Goal: Task Accomplishment & Management: Complete application form

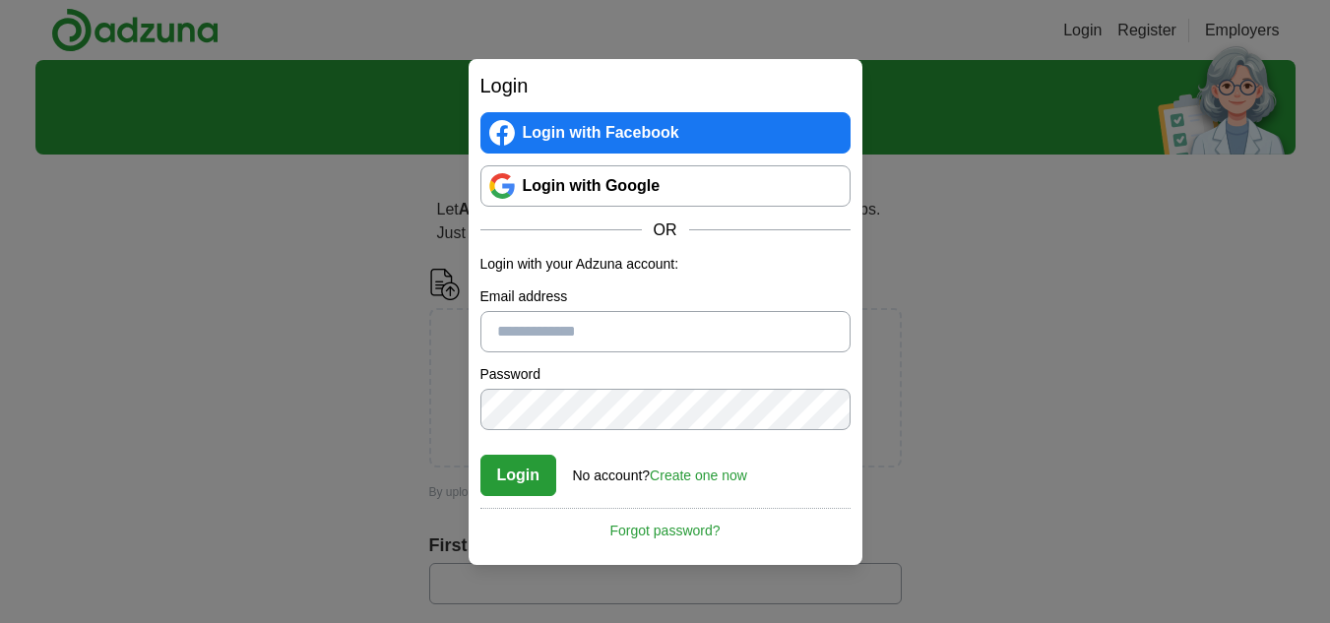
click at [313, 354] on div "Login Login with Facebook Login with Google OR Login with your Adzuna account: …" at bounding box center [665, 311] width 1330 height 623
click at [710, 471] on link "Create one now" at bounding box center [698, 476] width 97 height 16
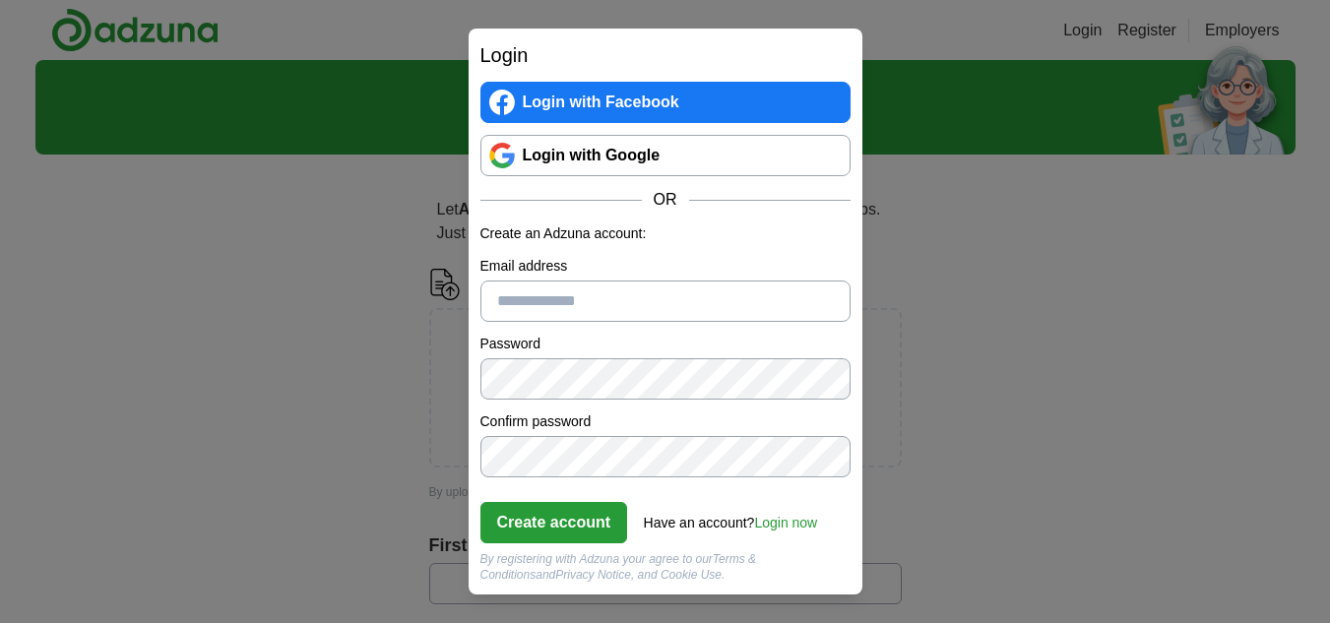
click at [556, 302] on input "Email address" at bounding box center [665, 301] width 370 height 41
type input "**********"
click button "Create account" at bounding box center [554, 522] width 148 height 41
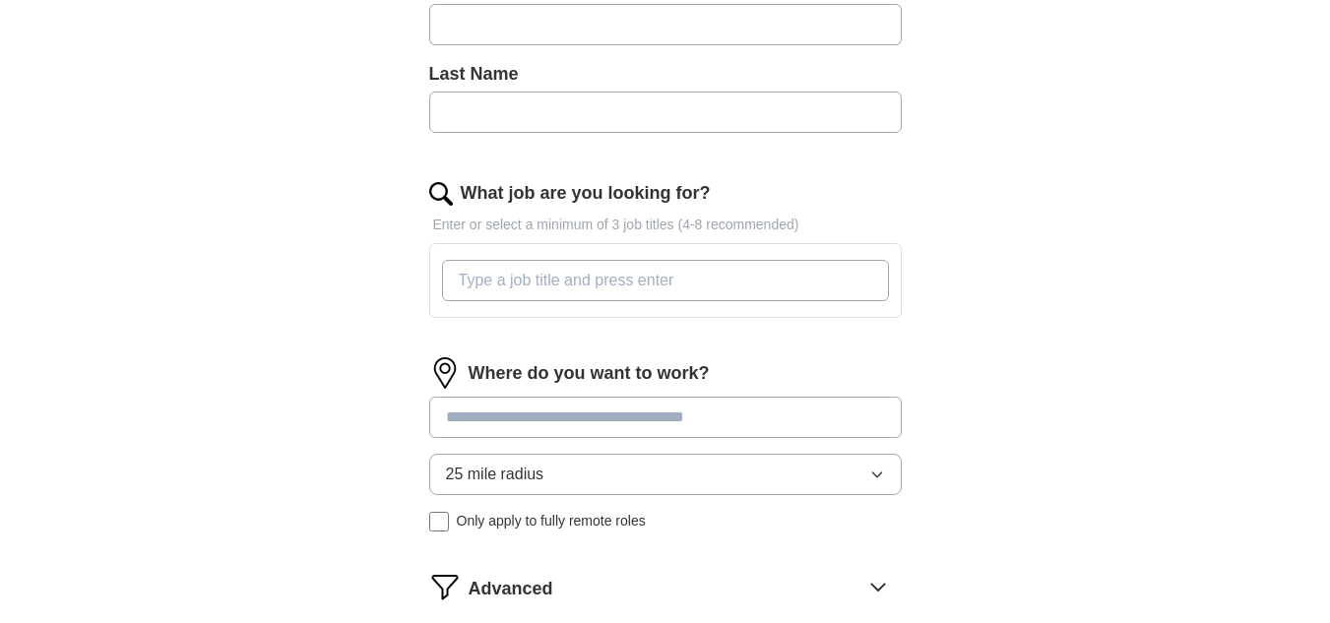
scroll to position [879, 0]
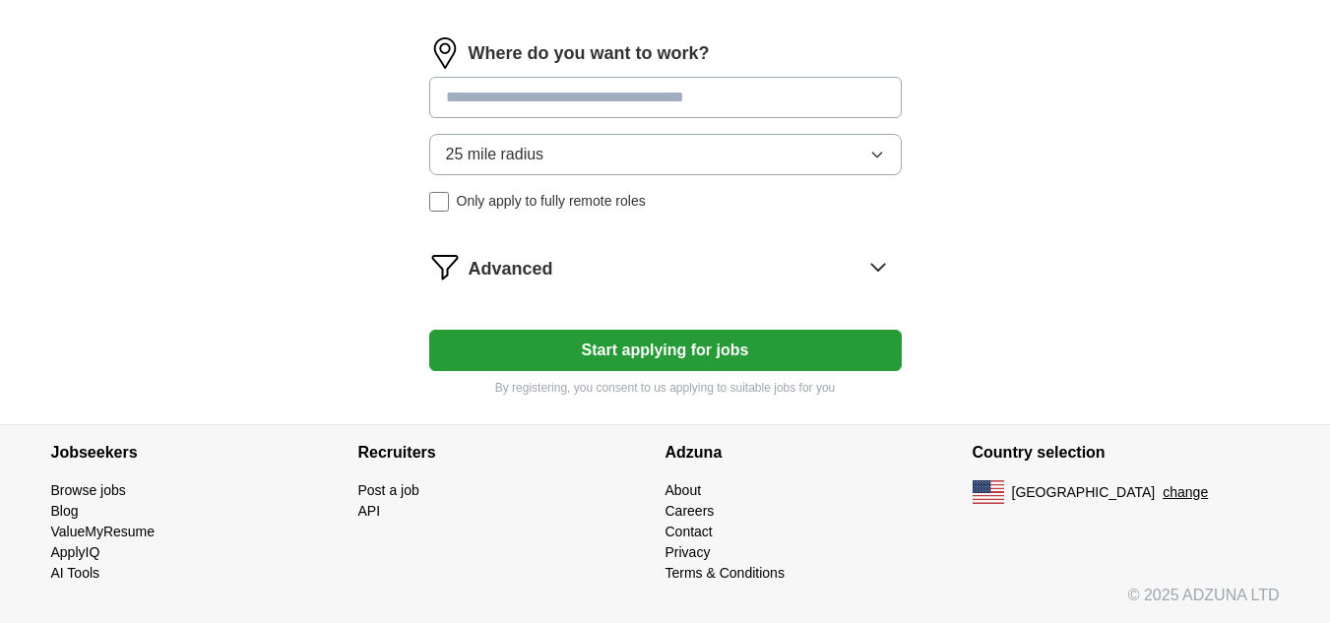
click at [688, 511] on link "Careers" at bounding box center [690, 511] width 49 height 16
